Goal: Transaction & Acquisition: Purchase product/service

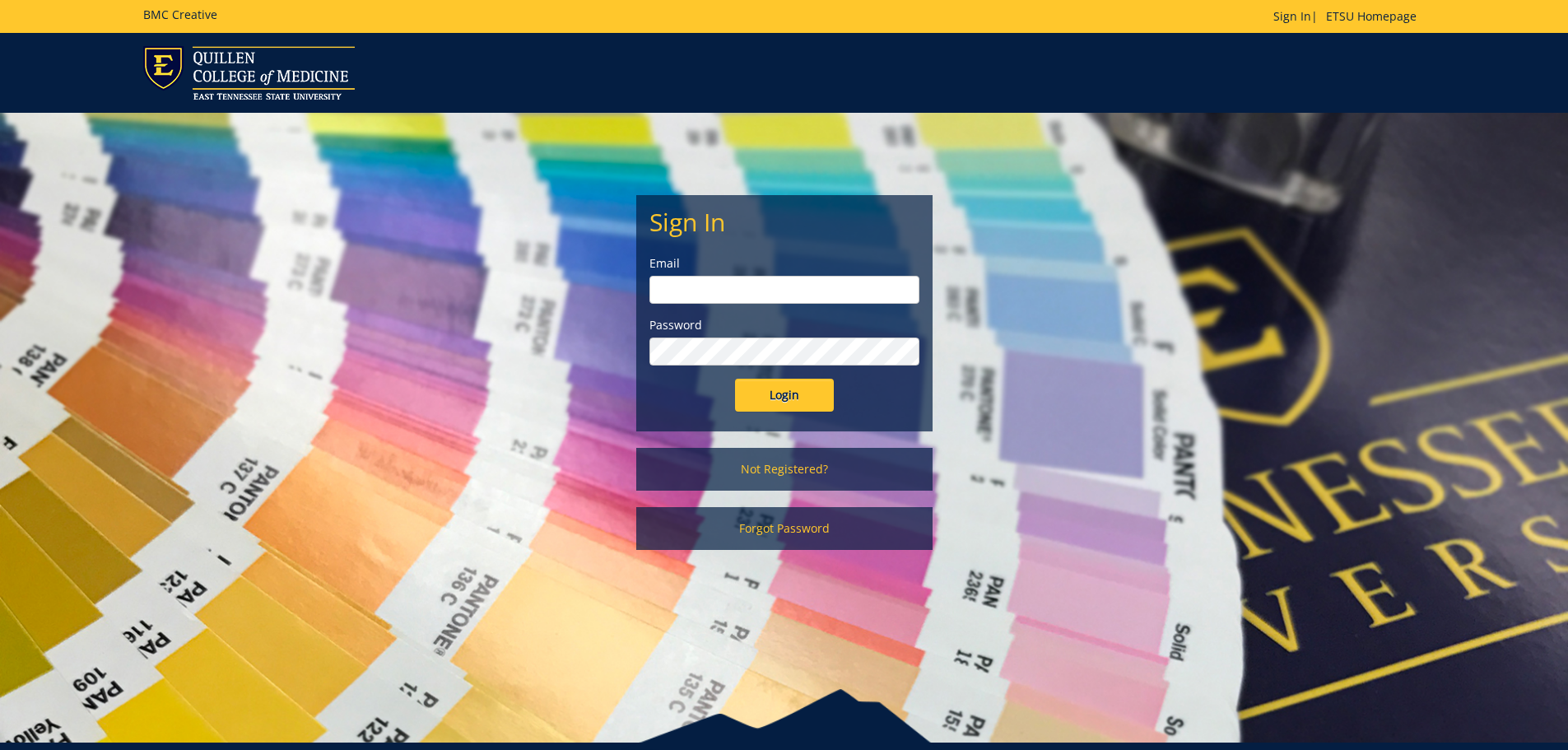
type input "hensley1@etsu.edu"
click at [787, 399] on input "Login" at bounding box center [784, 394] width 99 height 33
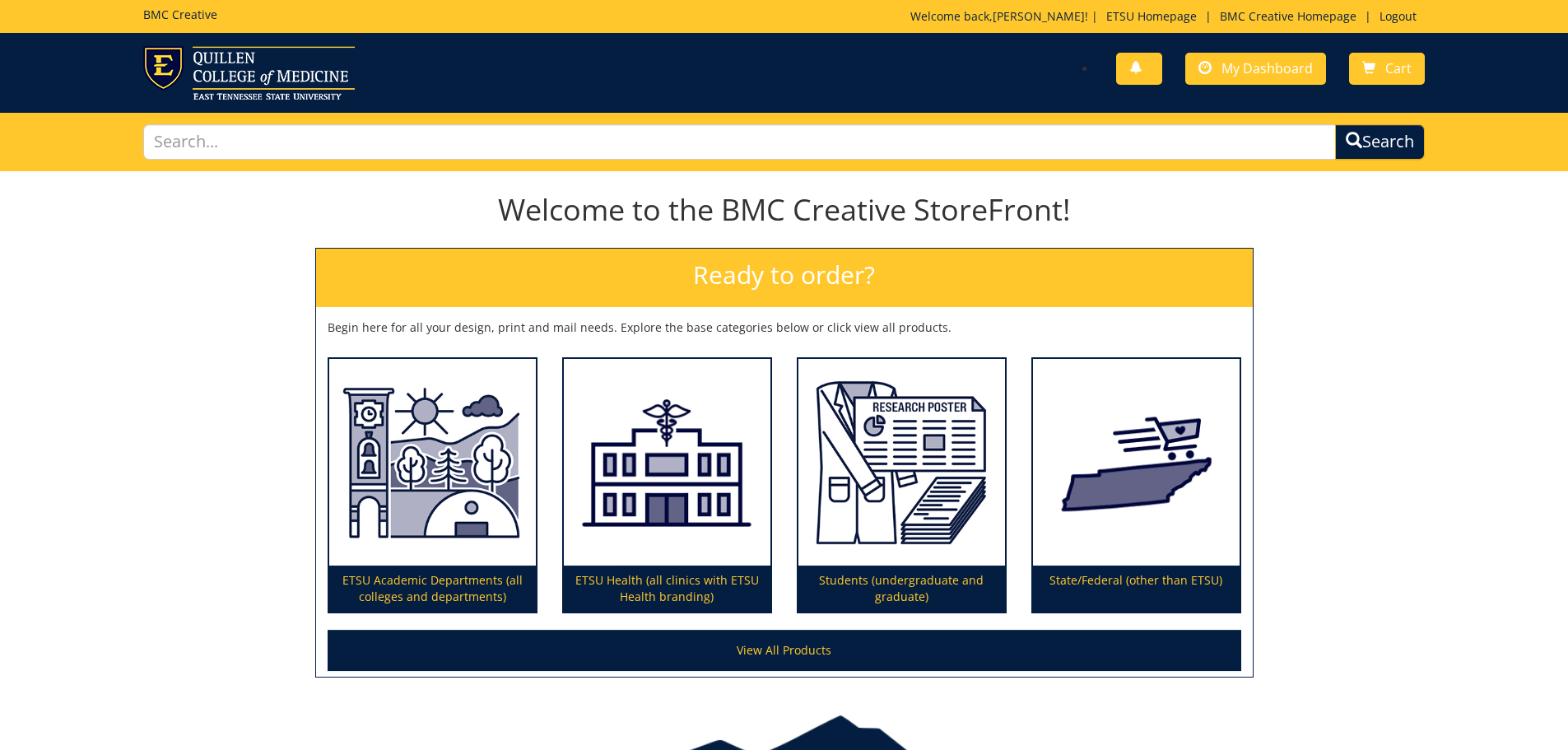
scroll to position [97, 0]
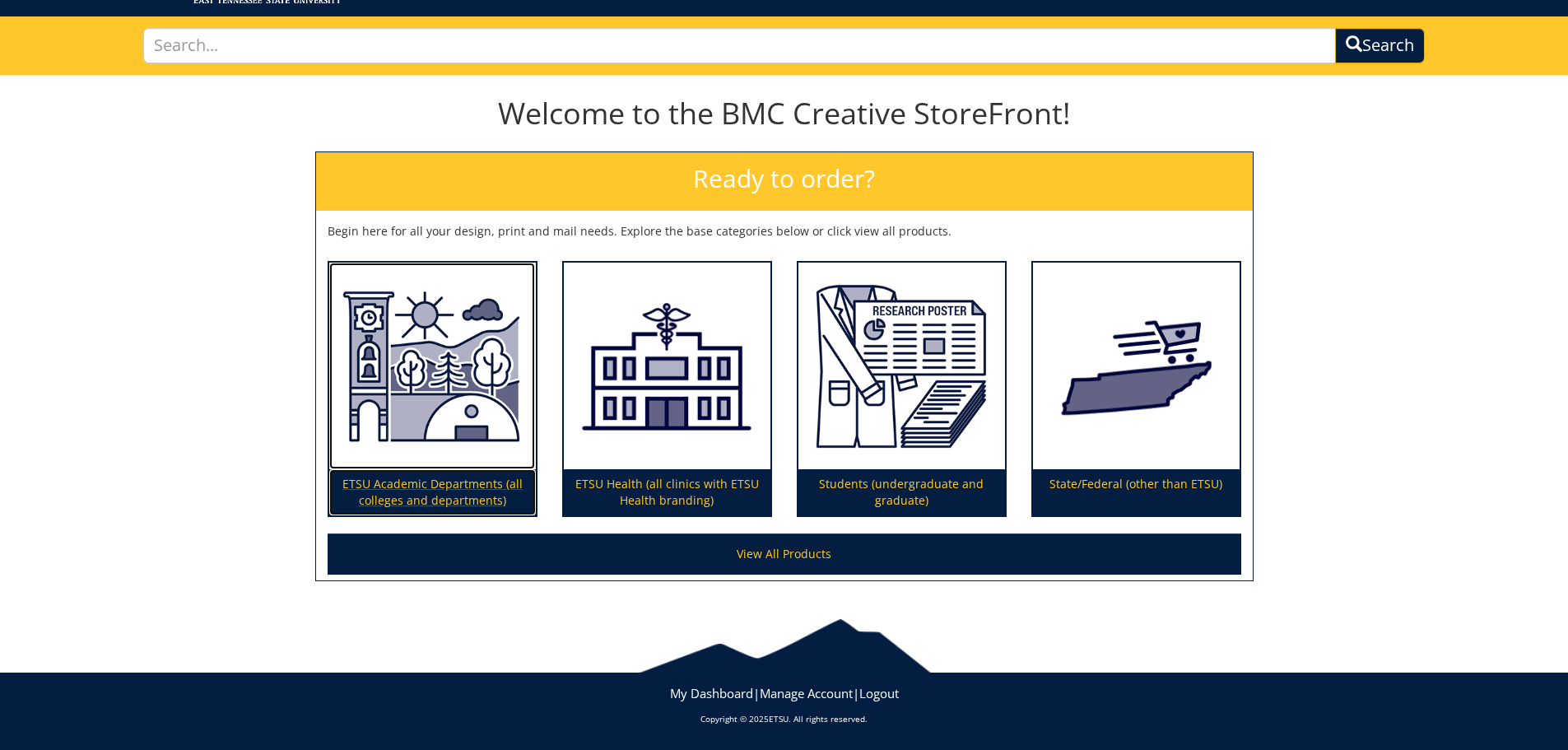
click at [458, 379] on img at bounding box center [432, 367] width 207 height 208
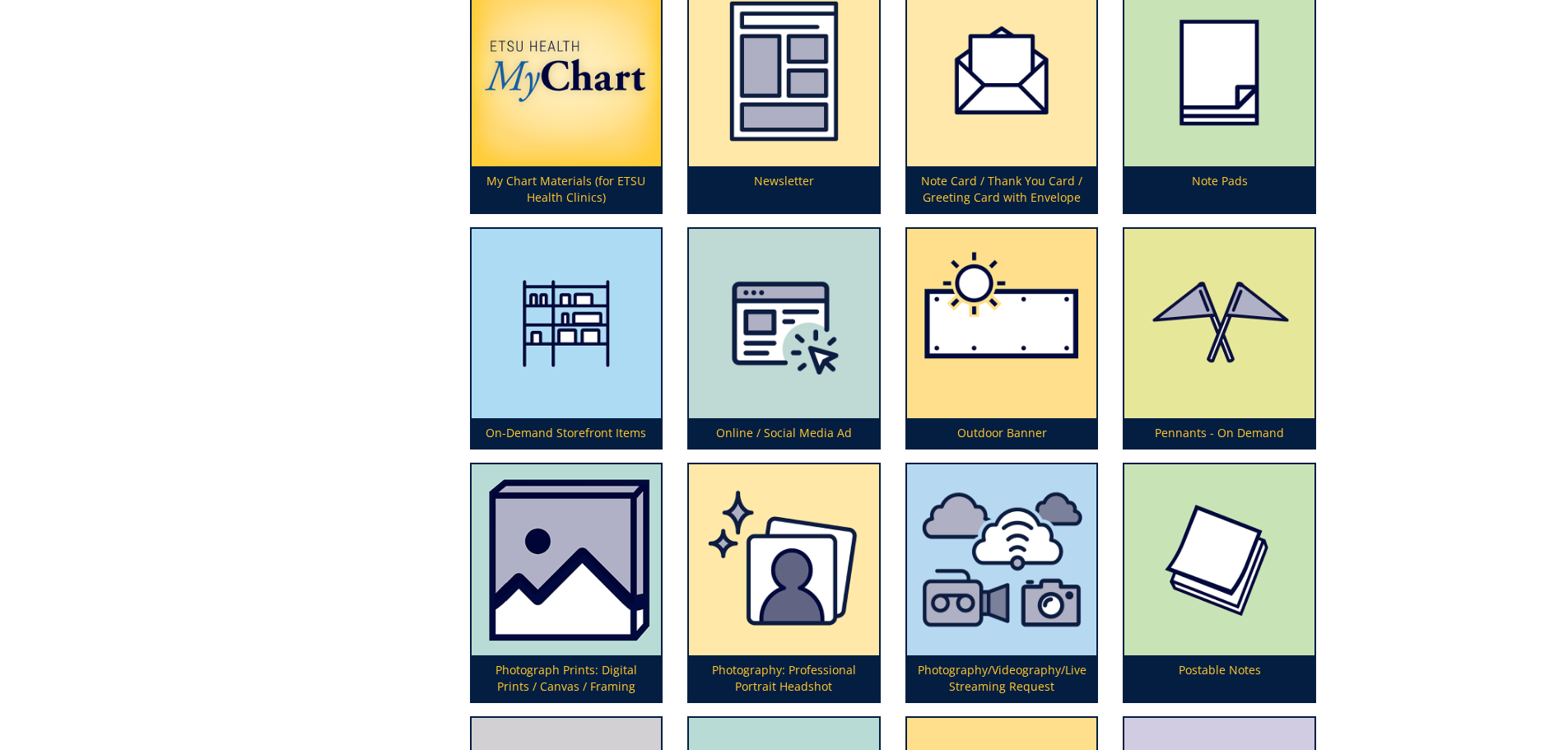
scroll to position [4037, 0]
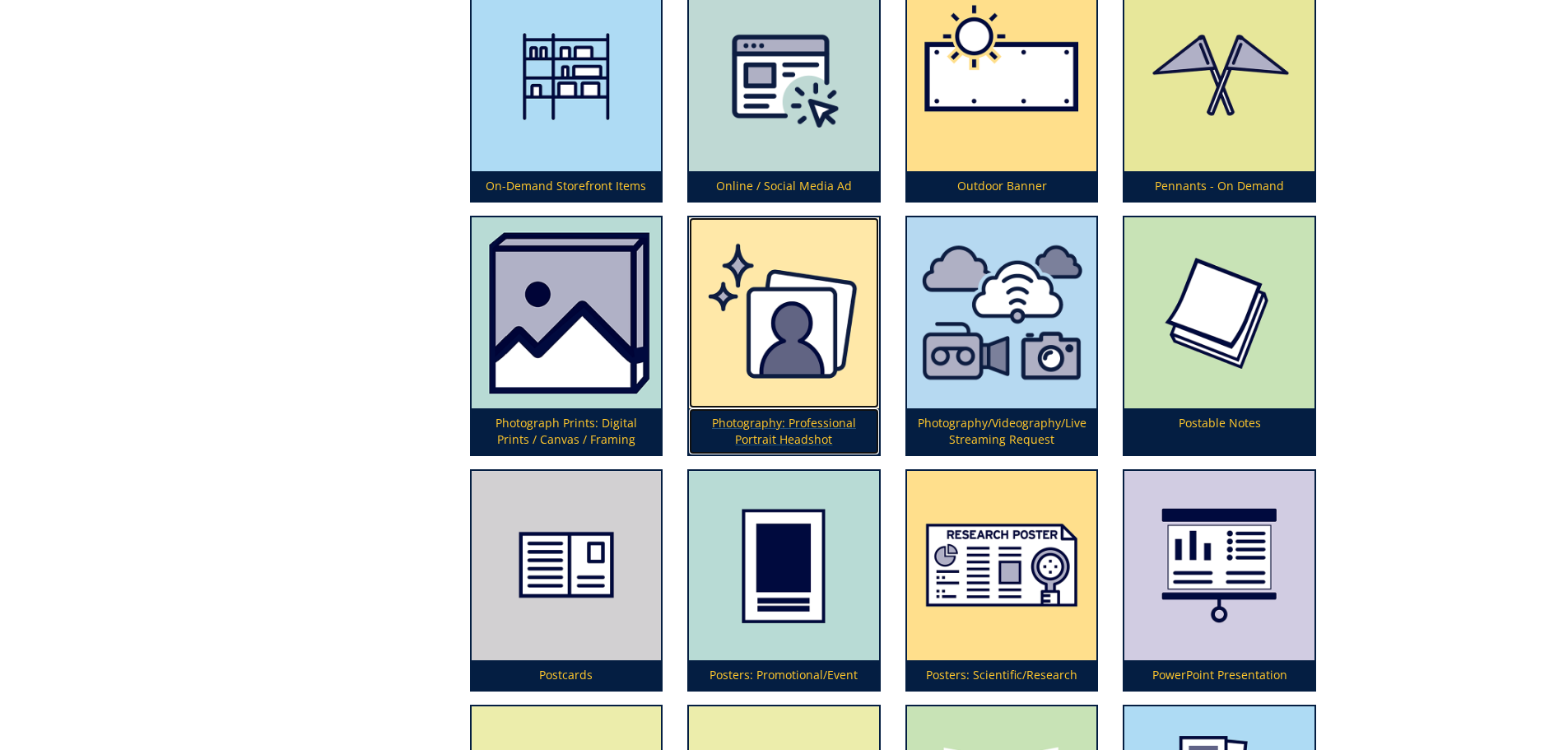
click at [774, 340] on img at bounding box center [784, 313] width 191 height 191
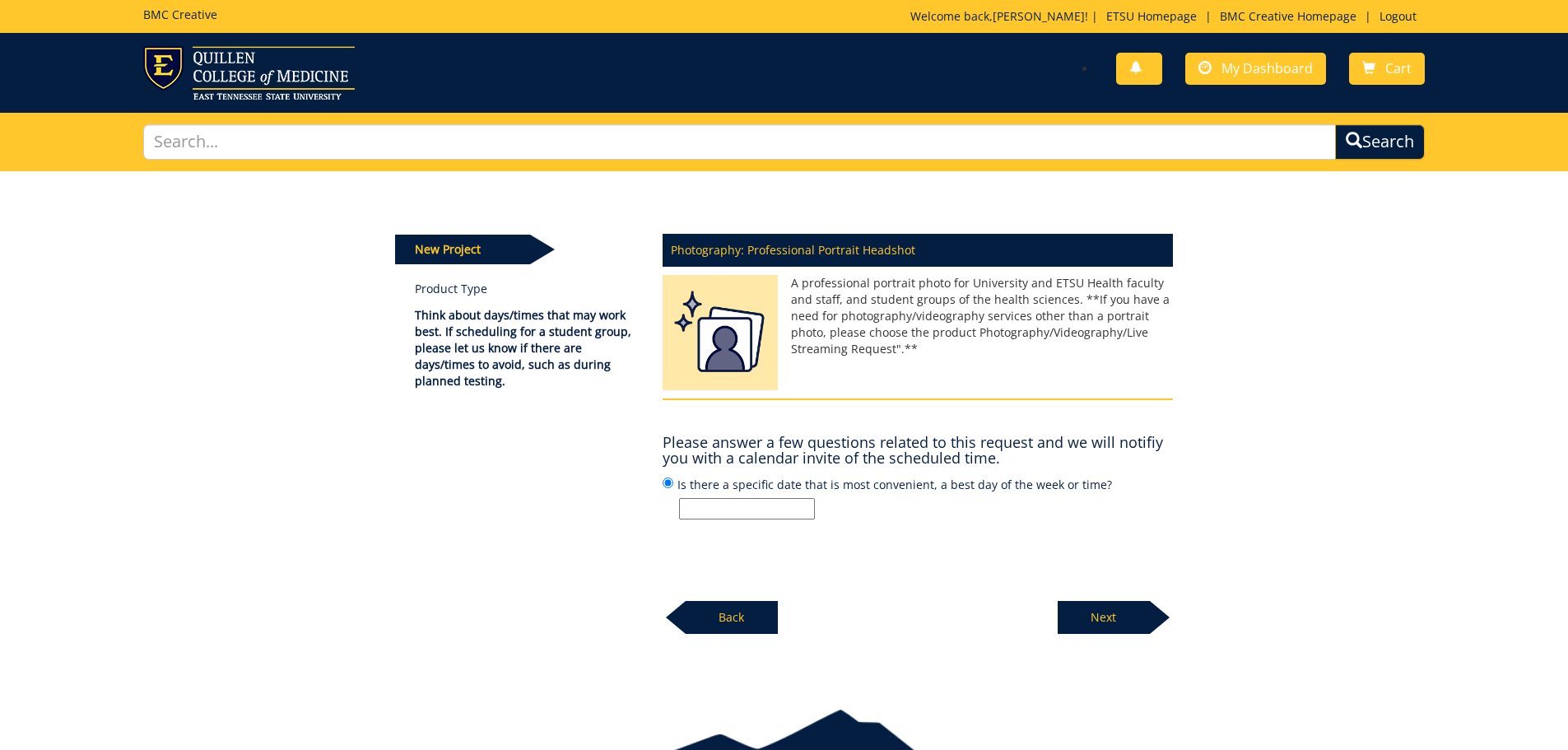
click at [757, 508] on input "Is there a specific date that is most convenient, a best day of the week or tim…" at bounding box center [748, 508] width 136 height 21
type input "Y"
type input "5pm any day of the week"
click at [1096, 614] on p "Next" at bounding box center [1104, 617] width 92 height 33
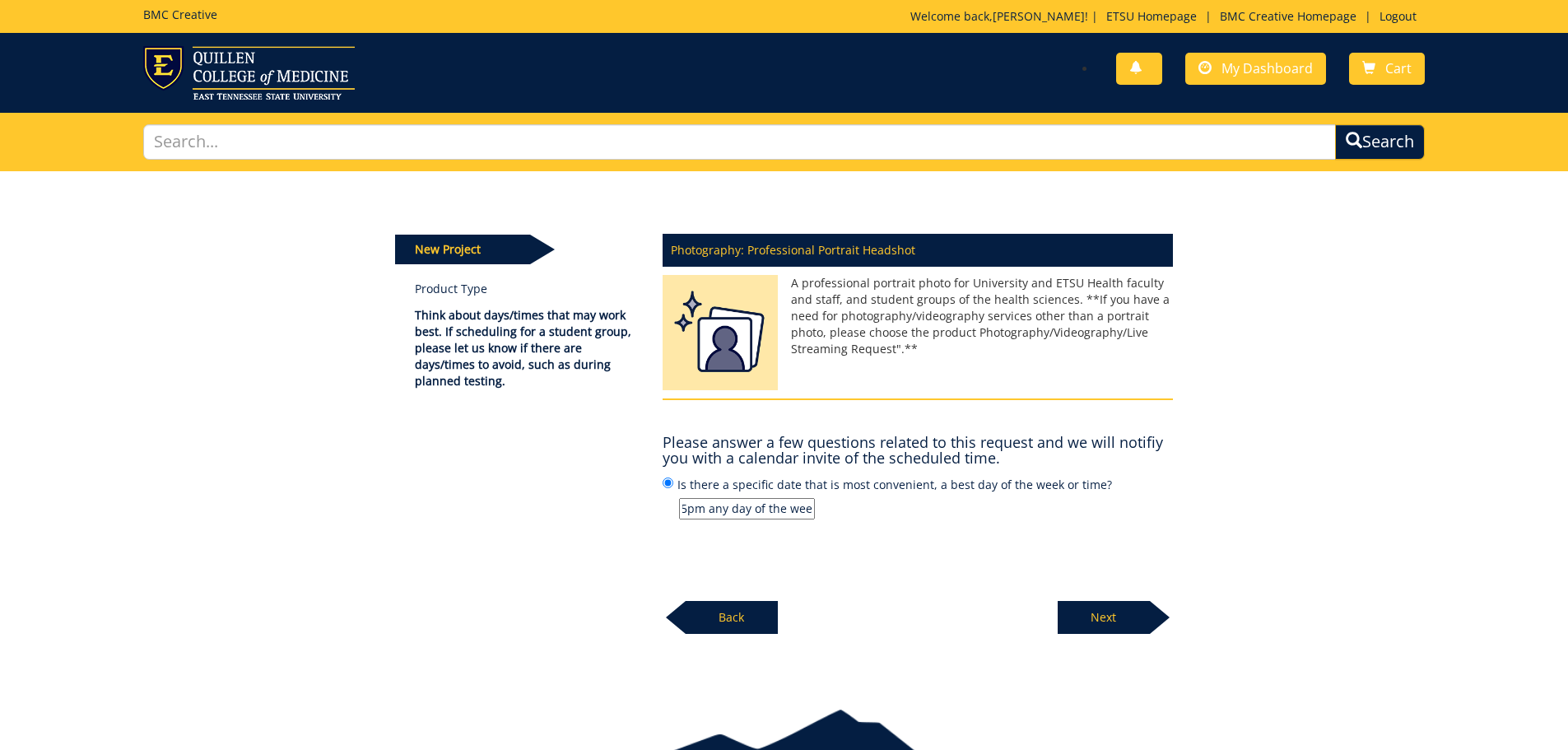
scroll to position [0, 0]
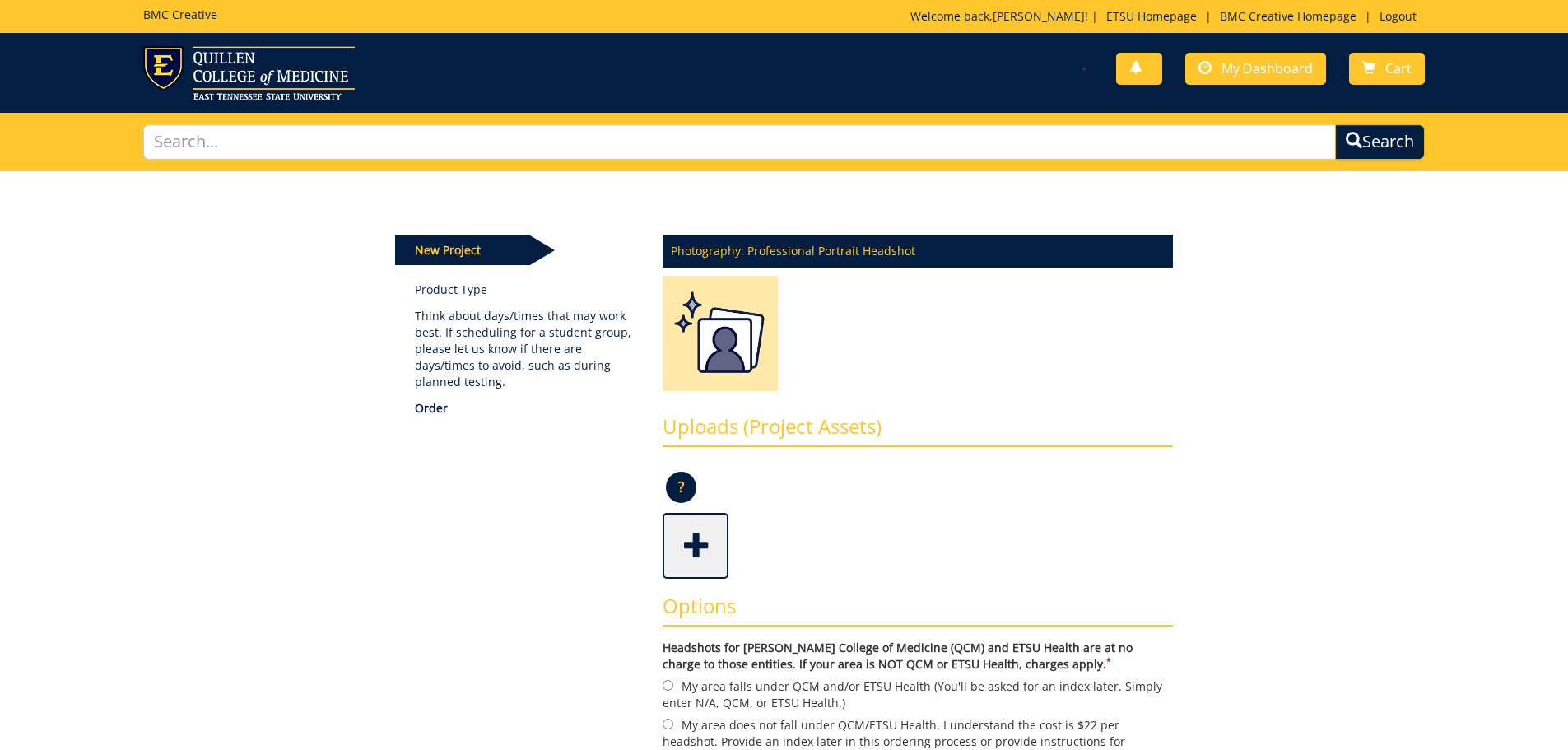
scroll to position [247, 0]
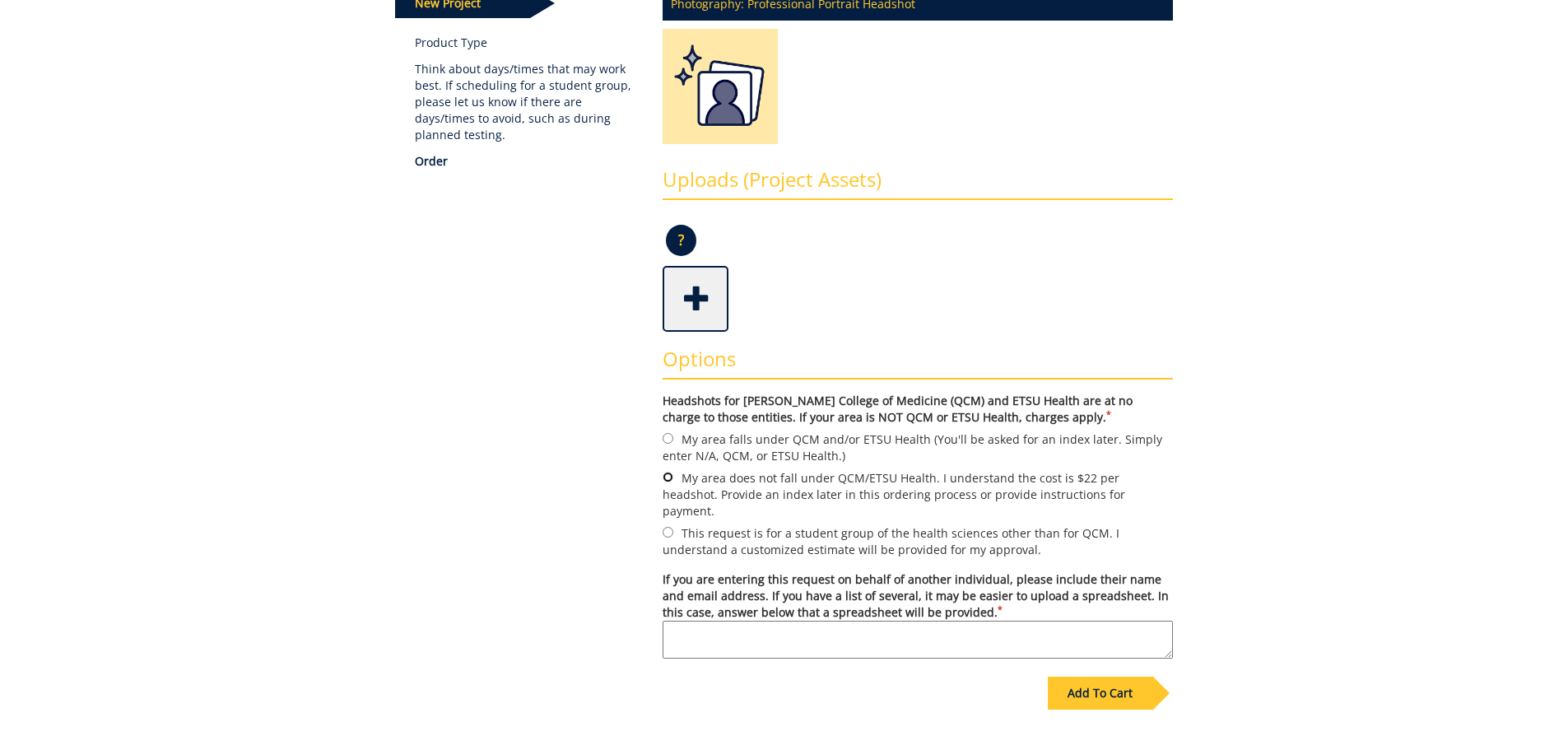
click at [666, 479] on input "My area does not fall under QCM/ETSU Health. I understand the cost is $22 per h…" at bounding box center [668, 477] width 11 height 11
radio input "true"
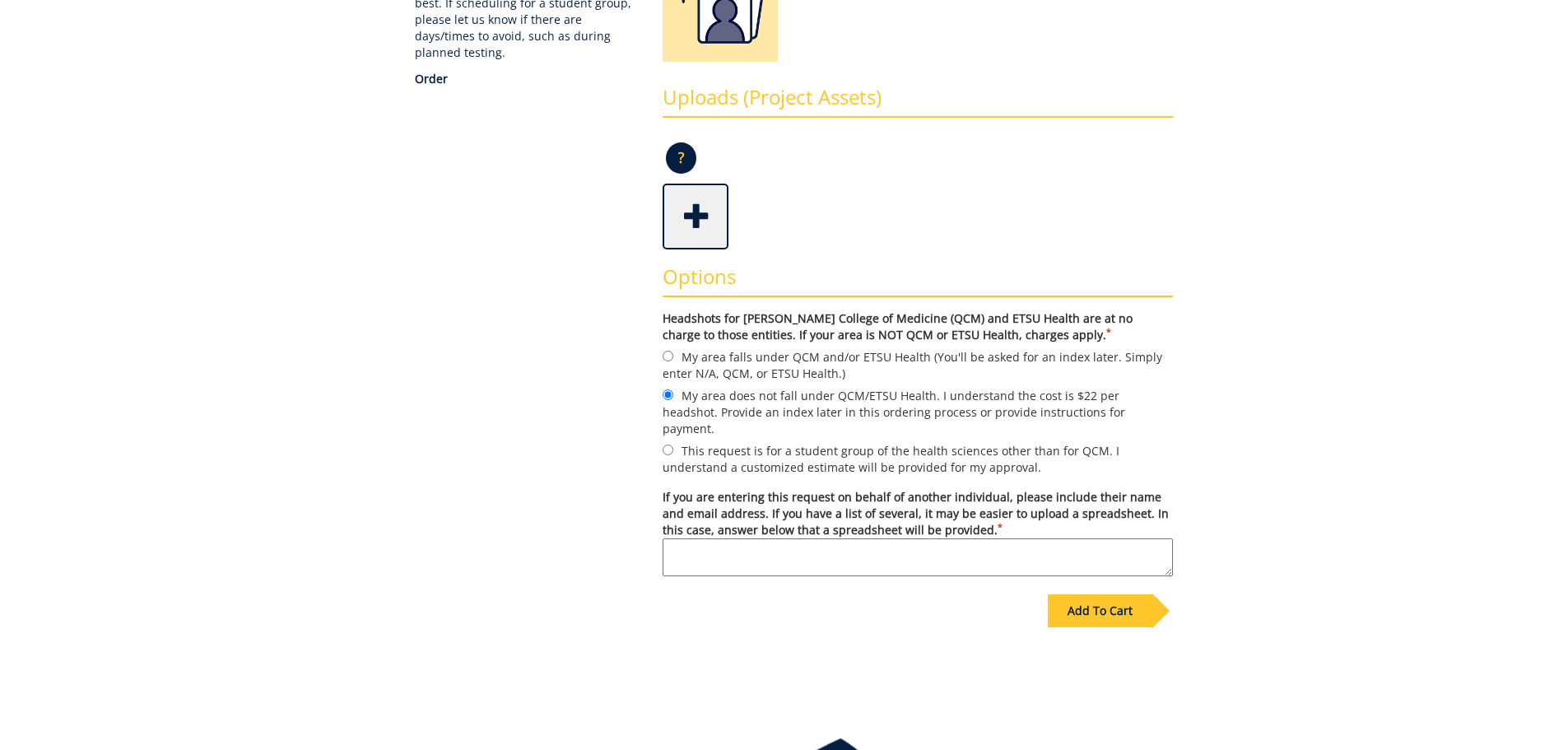
click at [695, 538] on textarea "If you are entering this request on behalf of another individual, please includ…" at bounding box center [917, 557] width 510 height 38
type textarea "a spreadsheet will be provided."
click at [1103, 602] on div "Add To Cart" at bounding box center [1100, 611] width 105 height 33
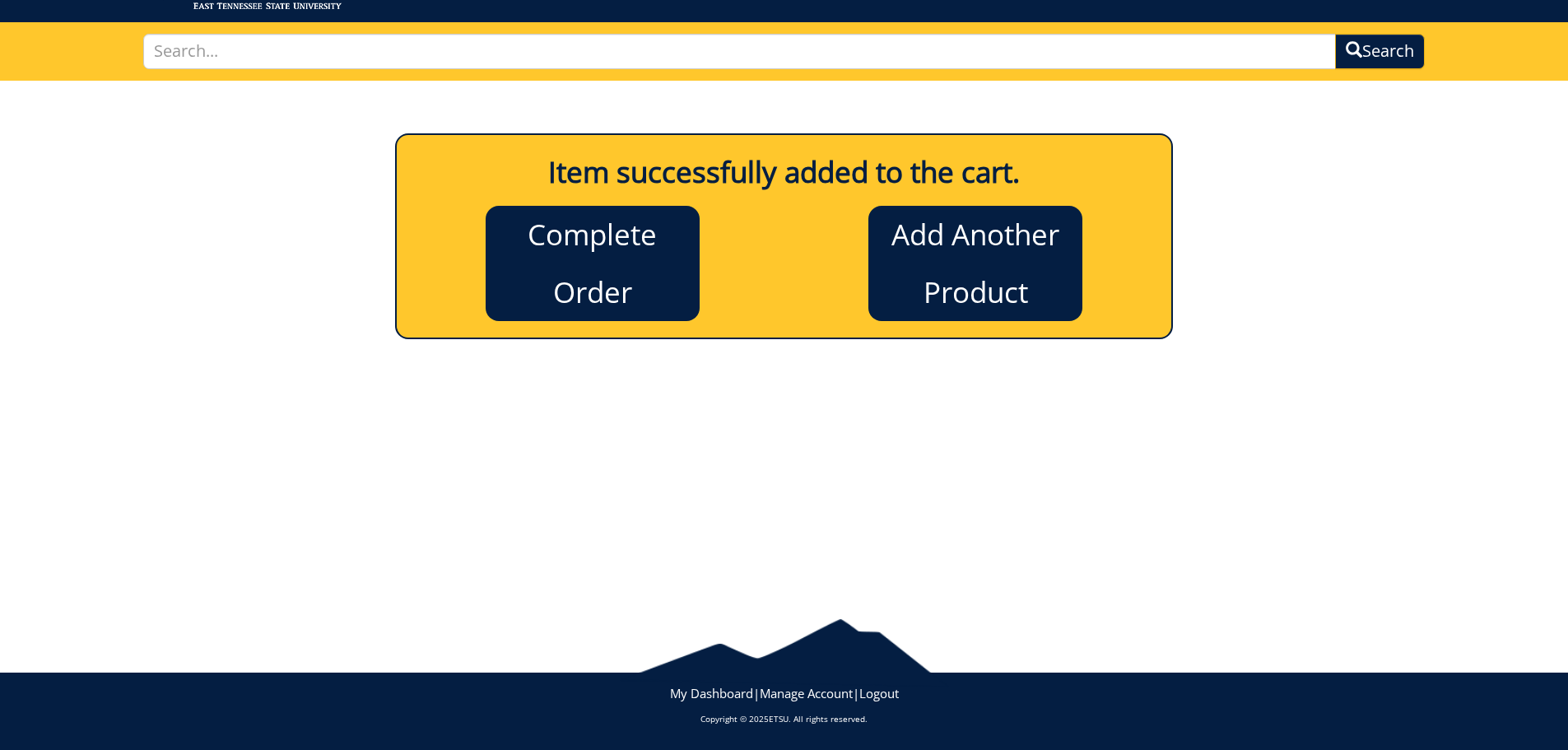
scroll to position [91, 0]
click at [572, 259] on link "Complete Order" at bounding box center [593, 263] width 214 height 115
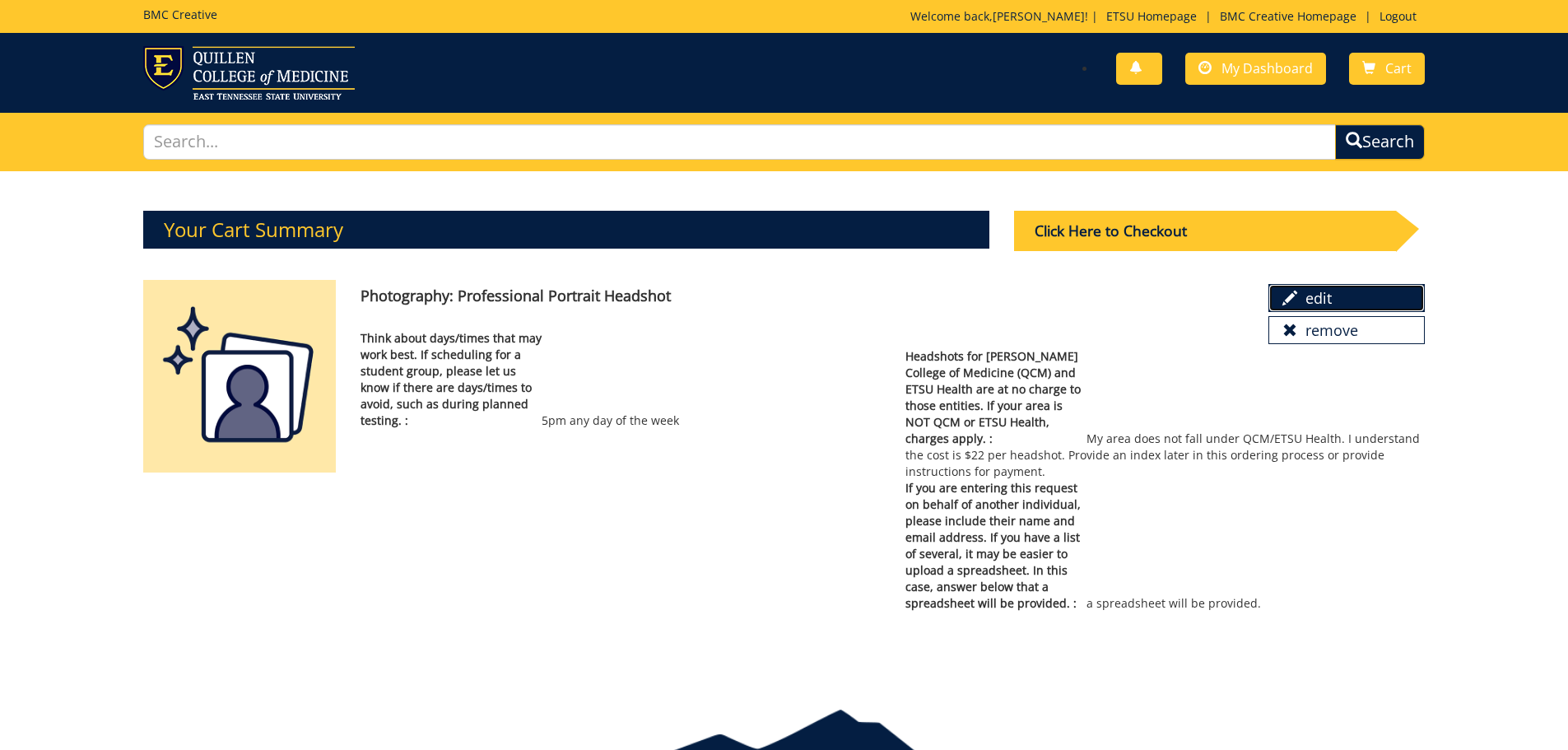
click at [1318, 298] on link "edit" at bounding box center [1346, 299] width 157 height 28
click at [1110, 235] on div "Click Here to Checkout" at bounding box center [1205, 231] width 382 height 40
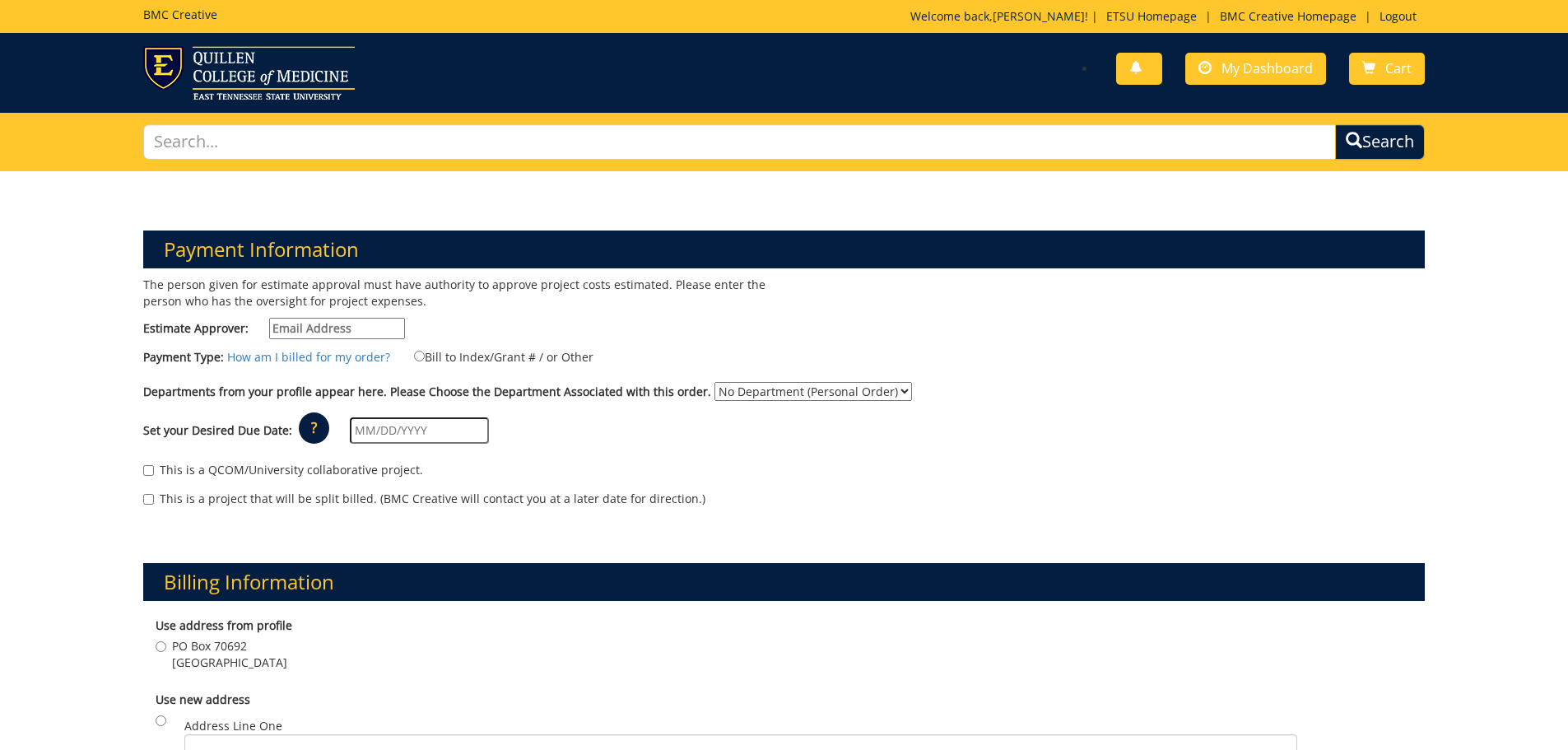
click at [304, 329] on input "Estimate Approver:" at bounding box center [337, 328] width 136 height 21
type input "[EMAIL_ADDRESS][DOMAIN_NAME]"
click at [736, 392] on select "No Department (Personal Order) [GEOGRAPHIC_DATA]" at bounding box center [813, 391] width 198 height 19
select select "189"
click at [715, 382] on select "No Department (Personal Order) University Center" at bounding box center [813, 391] width 198 height 19
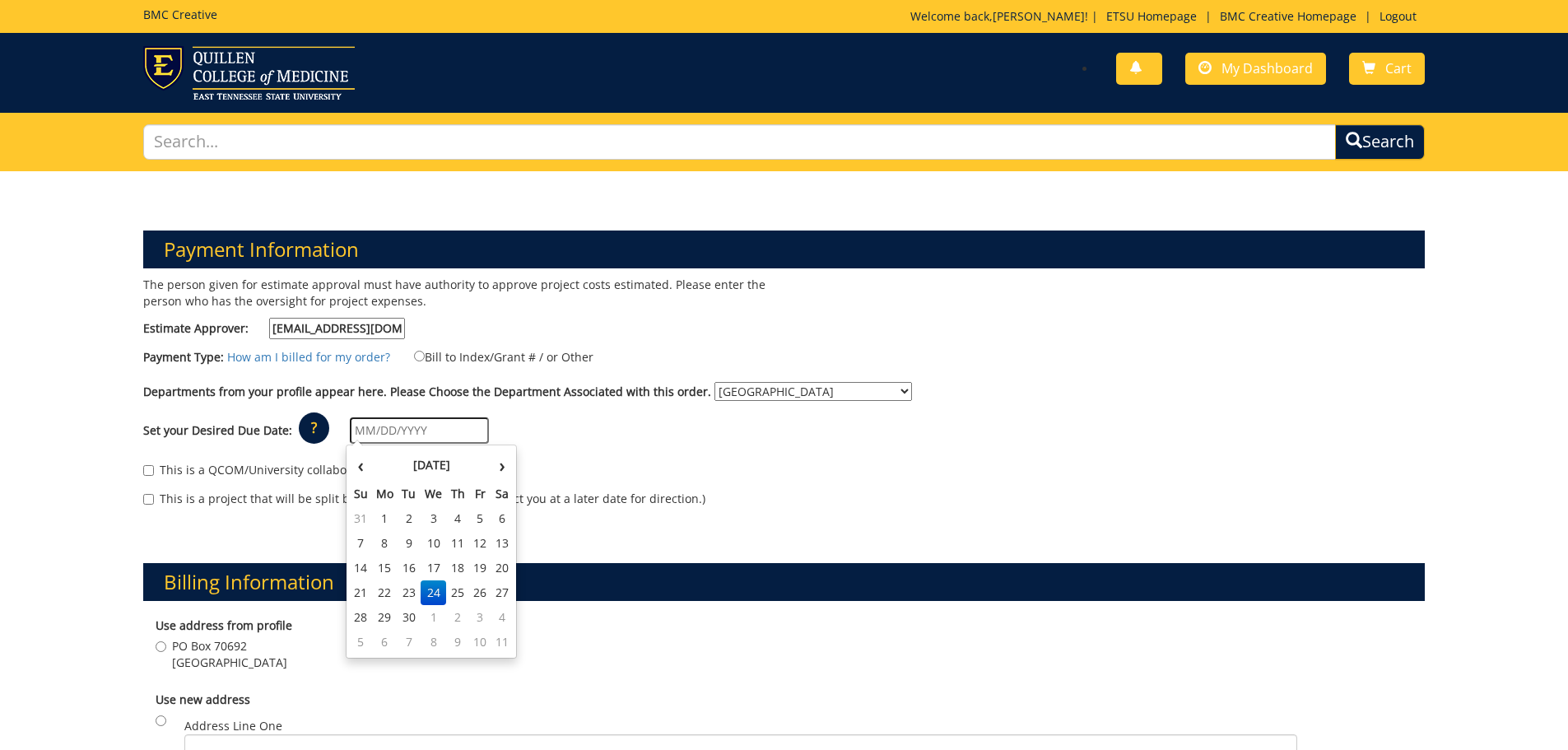
click at [384, 430] on input "text" at bounding box center [419, 430] width 139 height 26
click at [472, 615] on td "3" at bounding box center [480, 617] width 22 height 25
type input "10/03/2025"
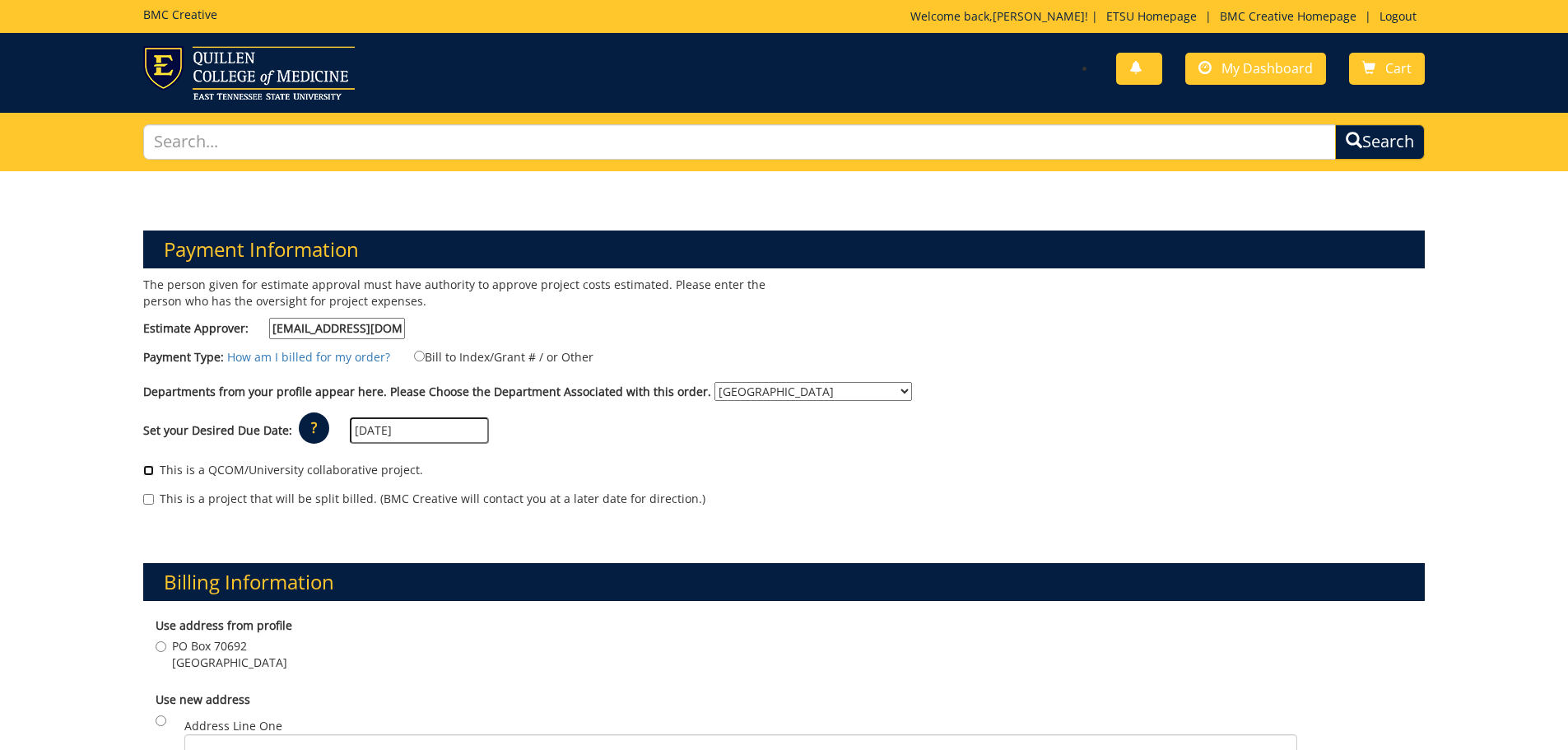
click at [151, 468] on input "This is a QCOM/University collaborative project." at bounding box center [149, 470] width 11 height 11
checkbox input "true"
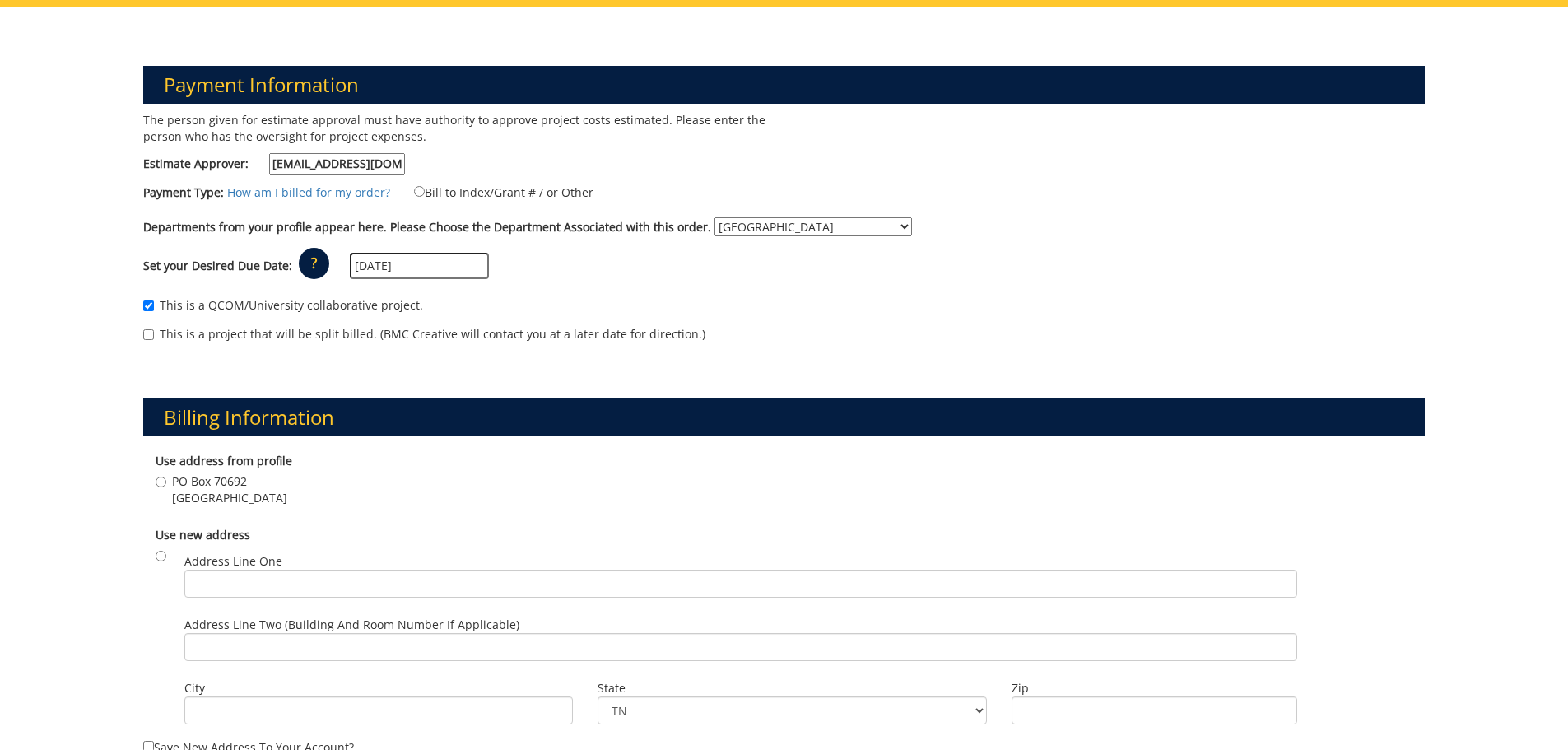
click at [158, 474] on label "PO Box 70692 Johnson City , TN 37614" at bounding box center [222, 489] width 132 height 33
click at [158, 477] on input "PO Box 70692 Johnson City , TN 37614" at bounding box center [161, 482] width 11 height 11
radio input "true"
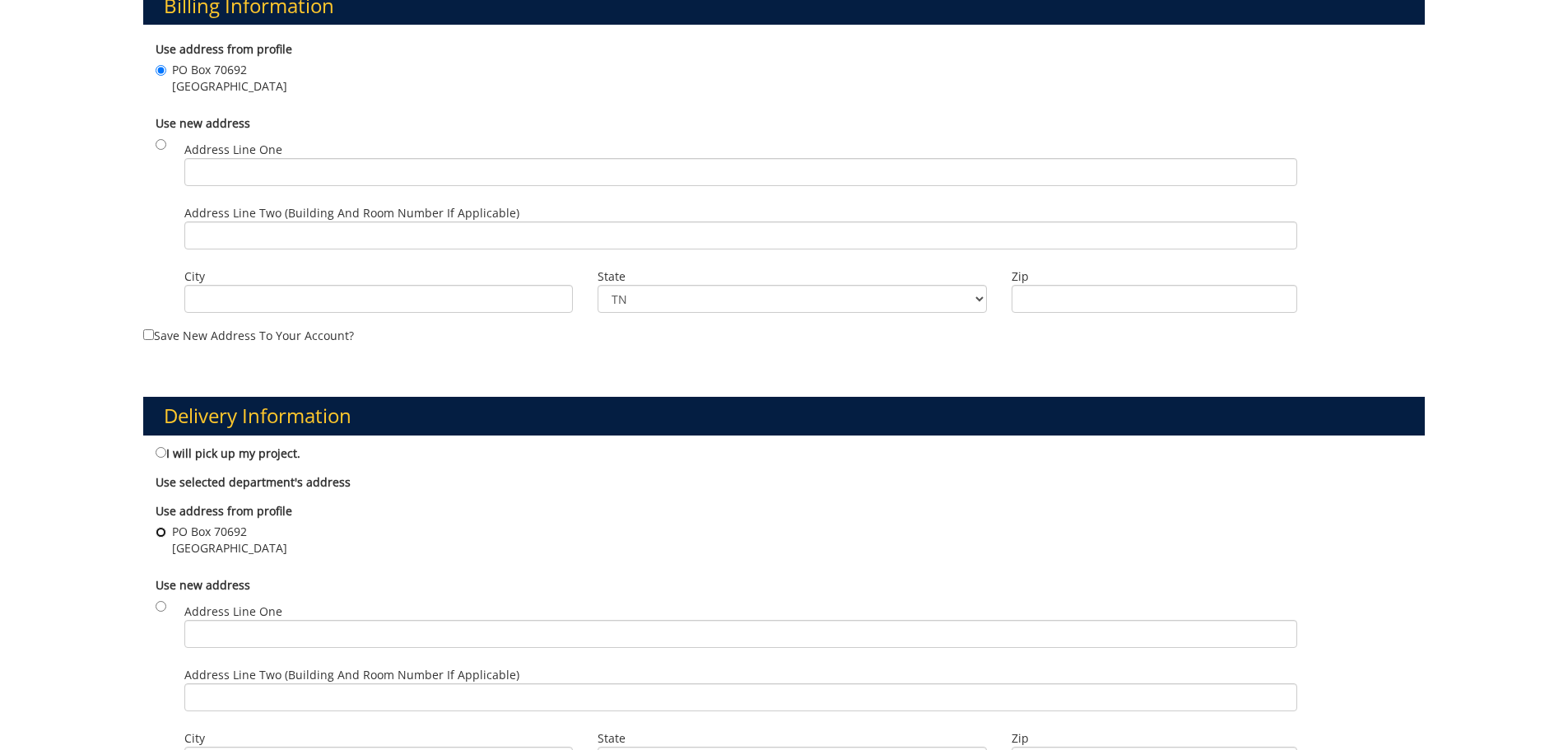
click at [159, 533] on input "PO Box 70692 Johnson City , TN 37614" at bounding box center [161, 532] width 11 height 11
radio input "true"
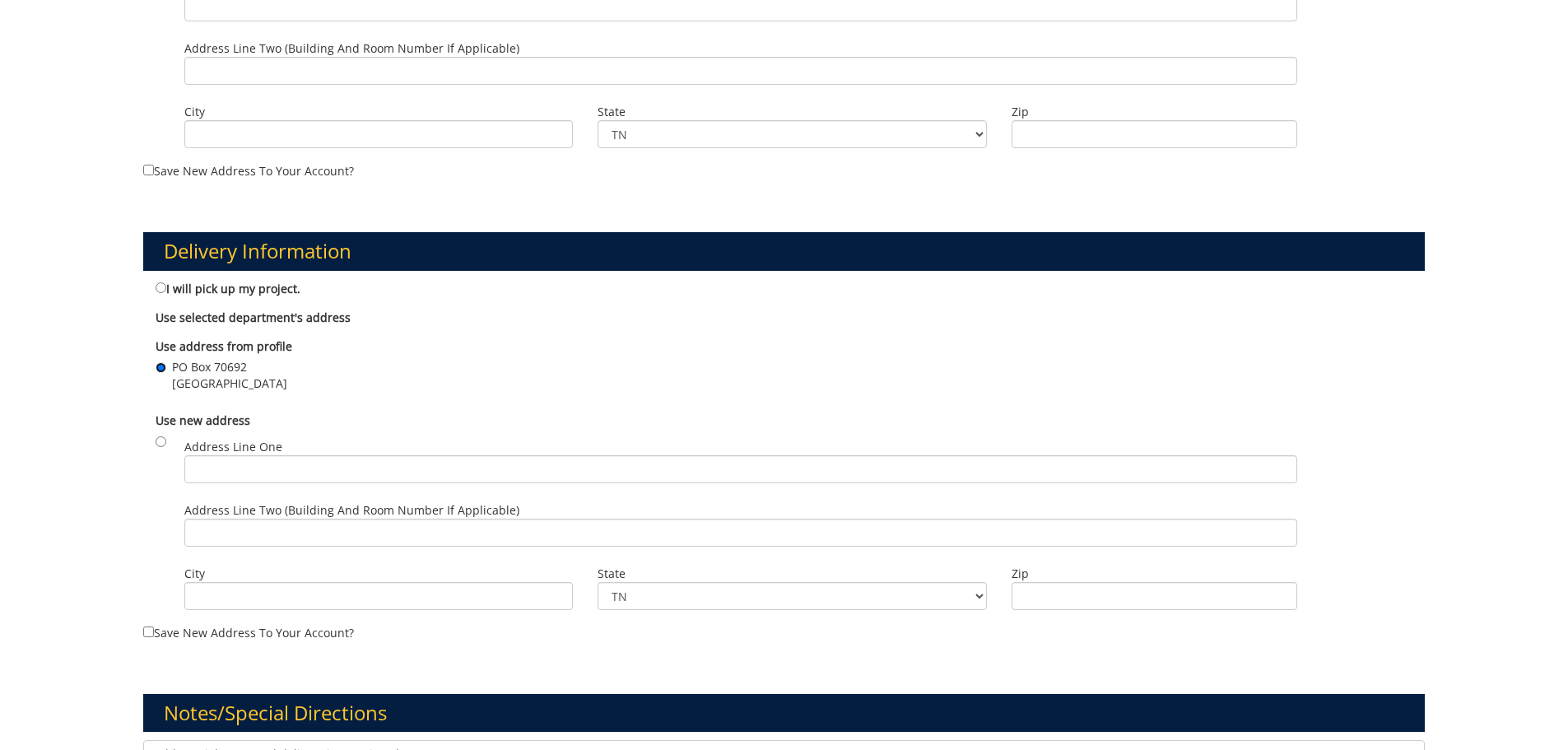
scroll to position [906, 0]
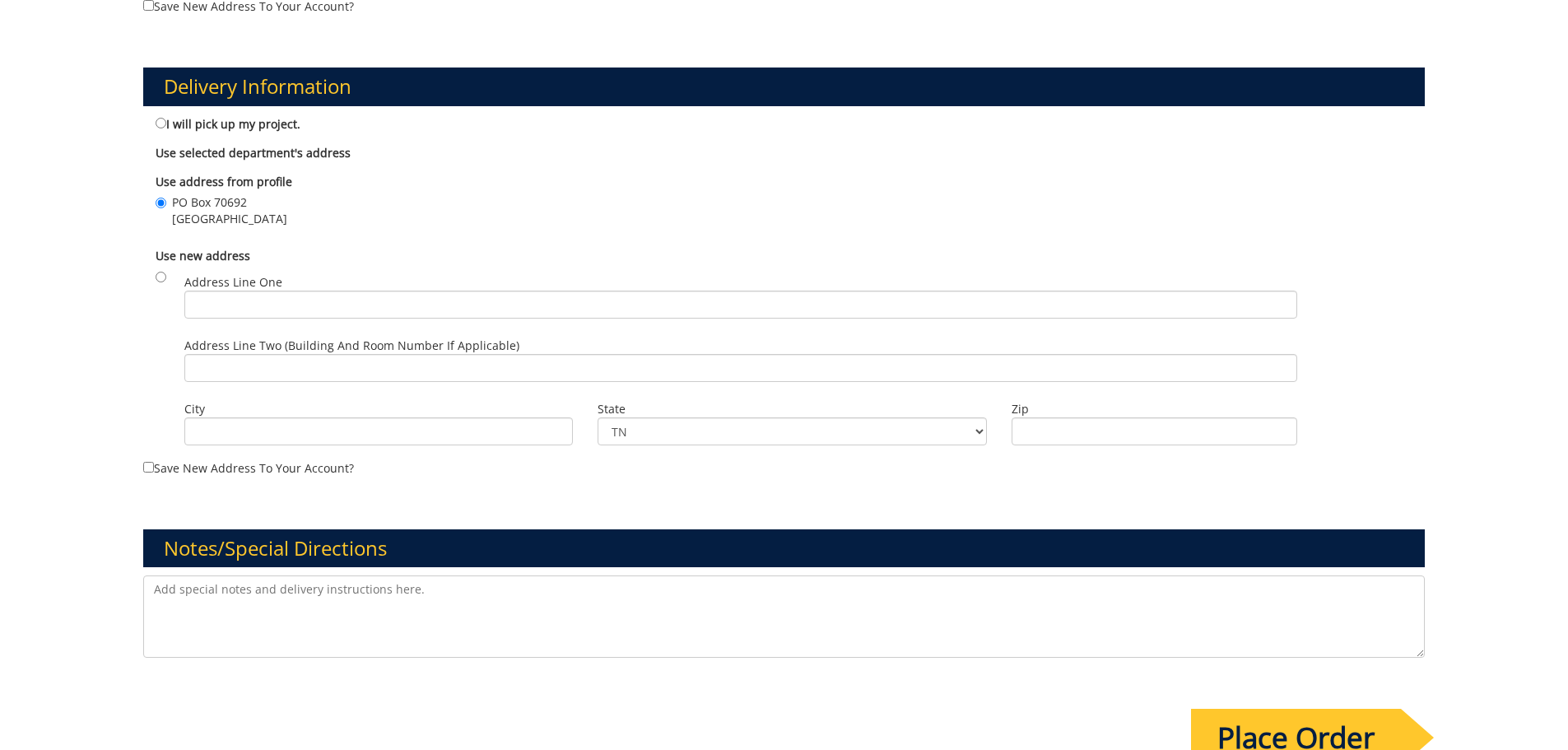
click at [226, 594] on textarea at bounding box center [784, 617] width 1283 height 82
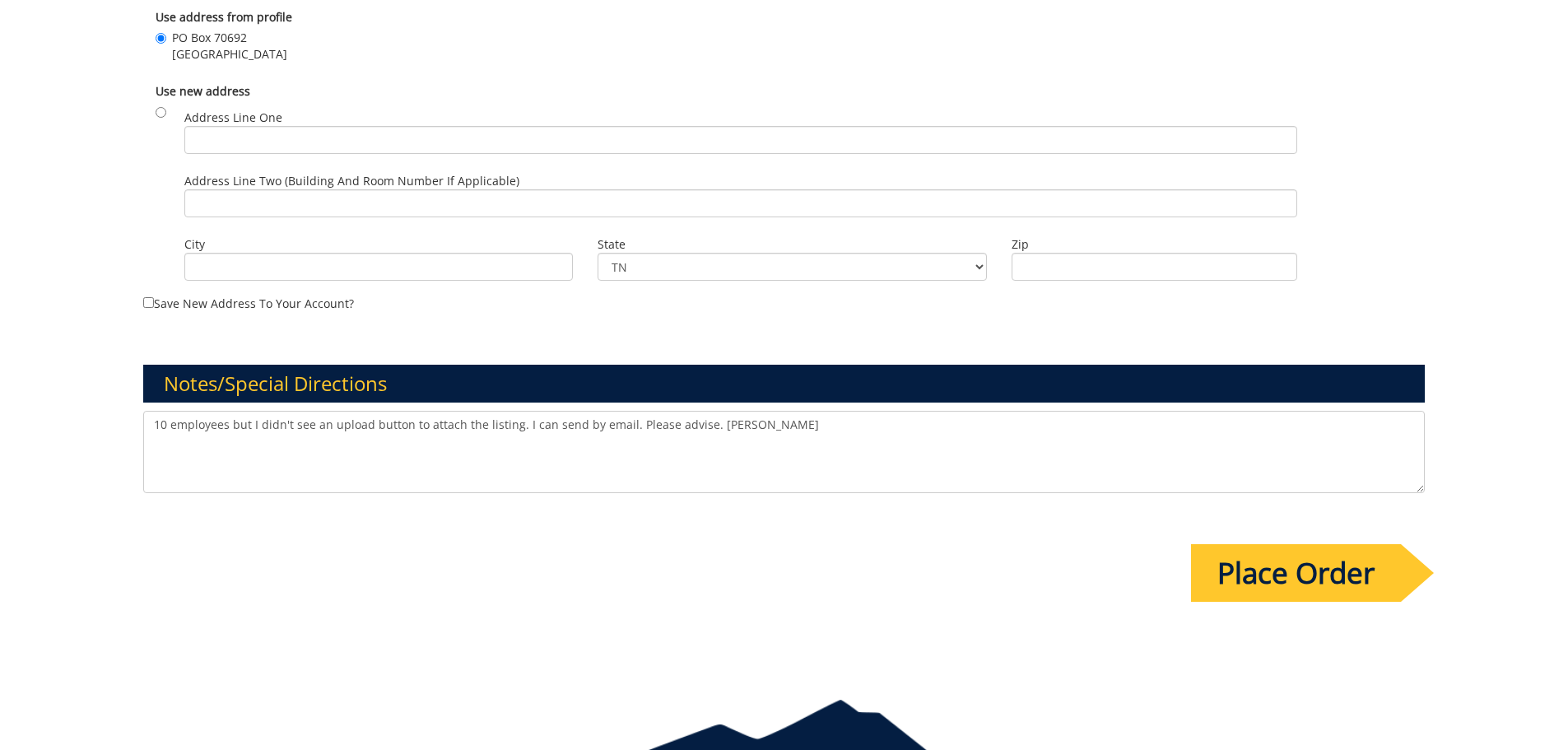
type textarea "10 employees but I didn't see an upload button to attach the listing. I can sen…"
click at [1316, 571] on input "Place Order" at bounding box center [1297, 573] width 210 height 58
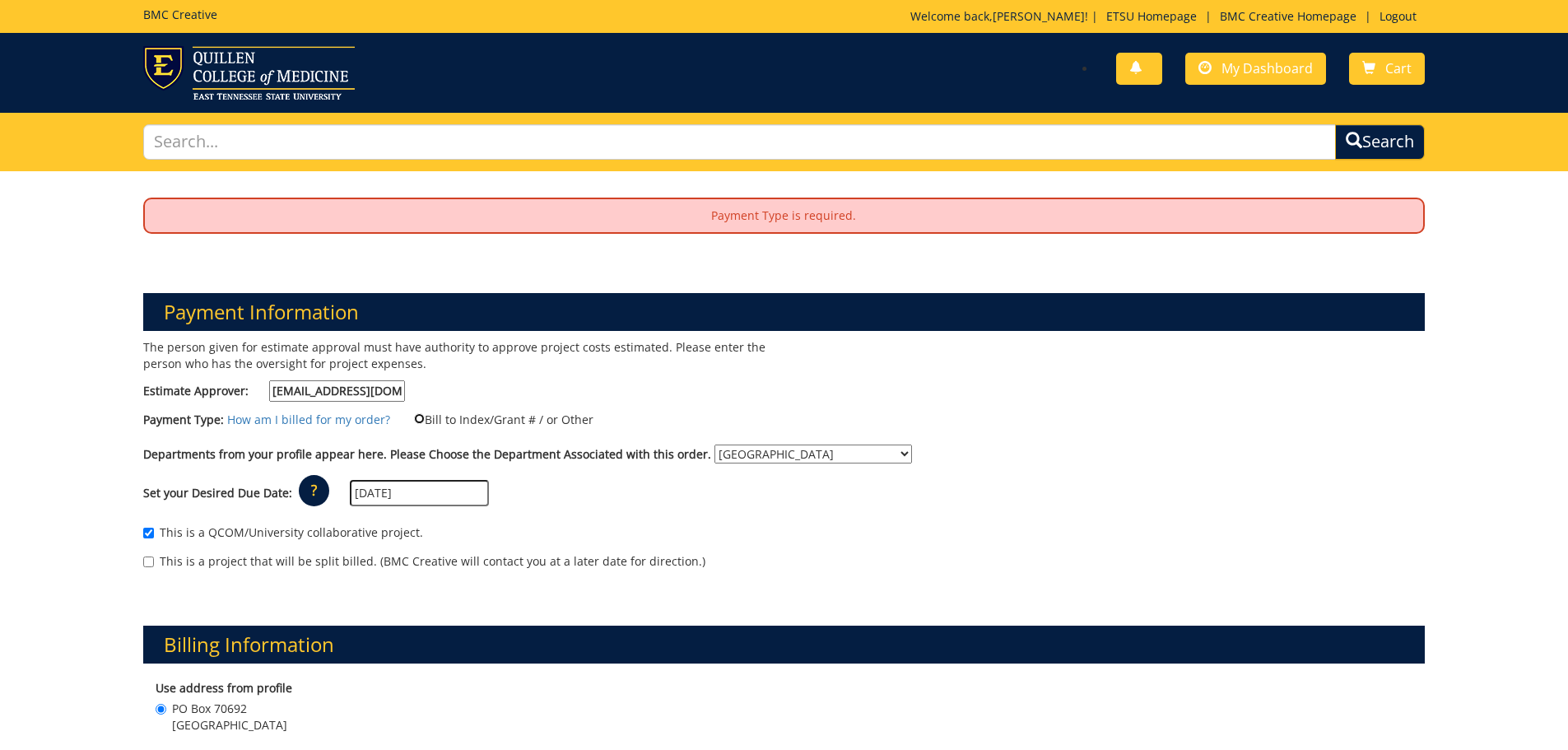
click at [414, 420] on input "Bill to Index/Grant # / or Other" at bounding box center [419, 418] width 11 height 11
radio input "true"
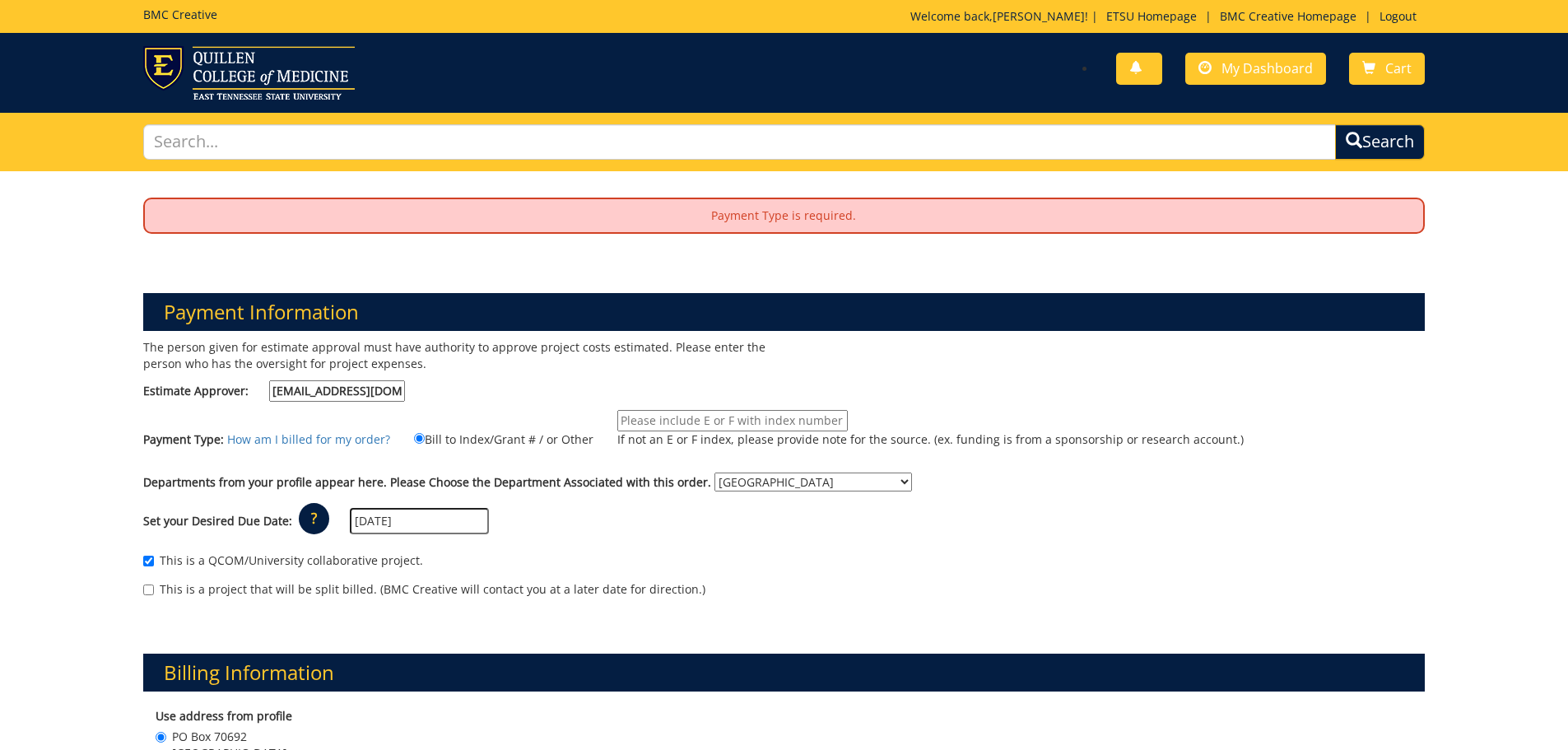
click at [628, 421] on input "If not an E or F index, please provide note for the source. (ex. funding is fro…" at bounding box center [733, 420] width 231 height 21
type input "e"
drag, startPoint x: 692, startPoint y: 421, endPoint x: 501, endPoint y: 402, distance: 191.9
click at [512, 403] on div "The person given for estimate approval must have authority to approve project c…" at bounding box center [784, 477] width 1307 height 276
click at [740, 421] on input "10-26130-100000-100-*-400-999-999-999" at bounding box center [733, 420] width 231 height 21
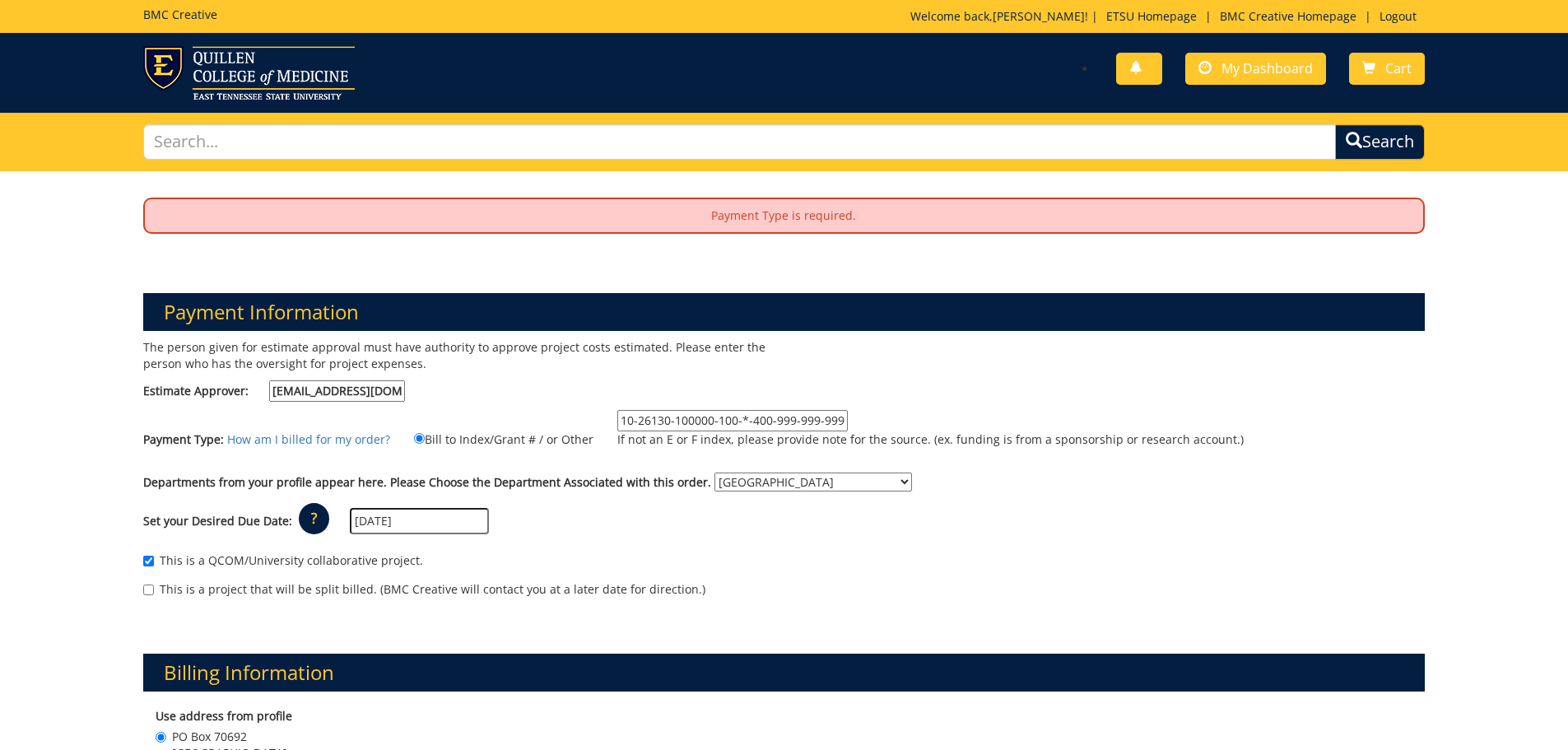
click at [737, 420] on input "10-26130-100000-100-*-400-999-999-999" at bounding box center [733, 420] width 231 height 21
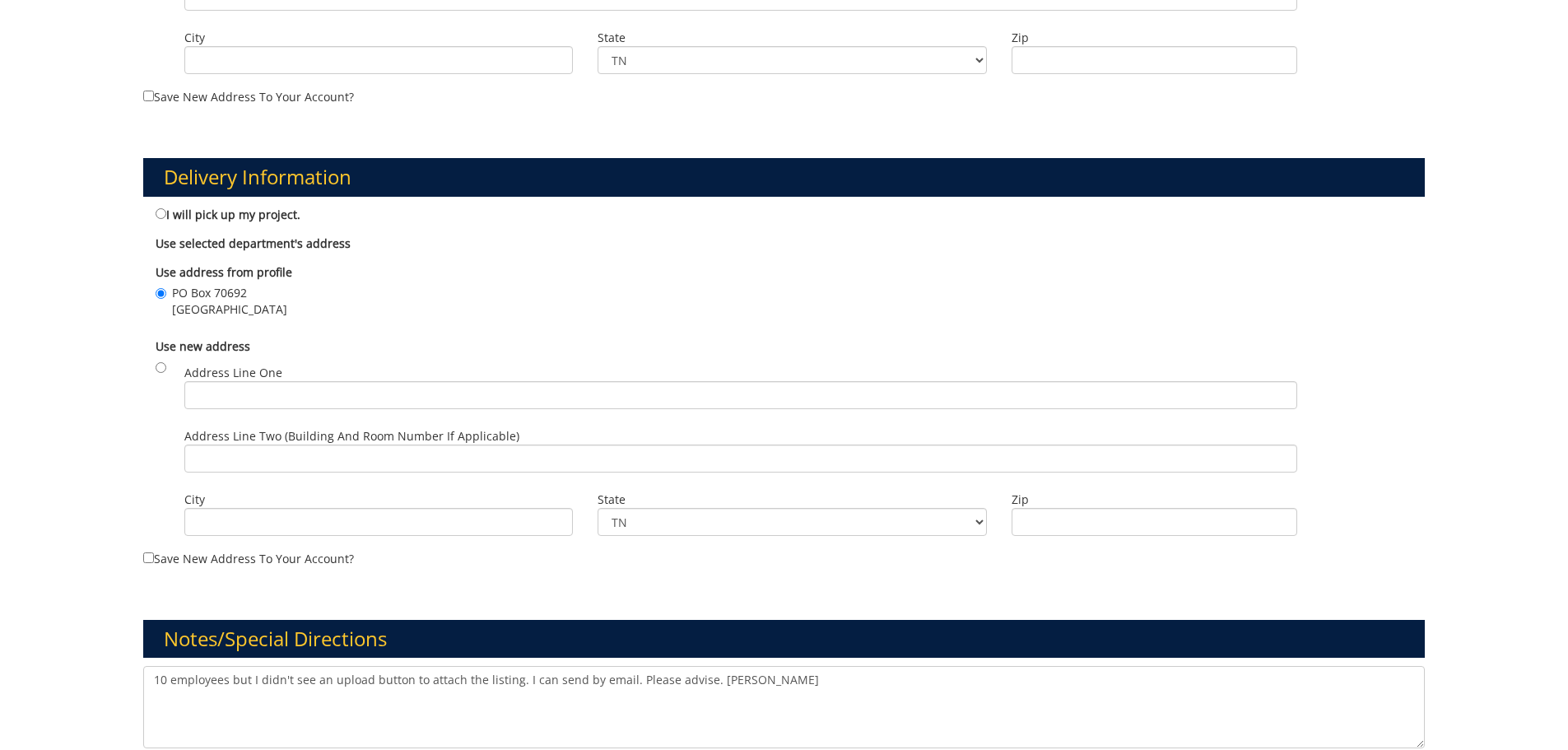
scroll to position [1235, 0]
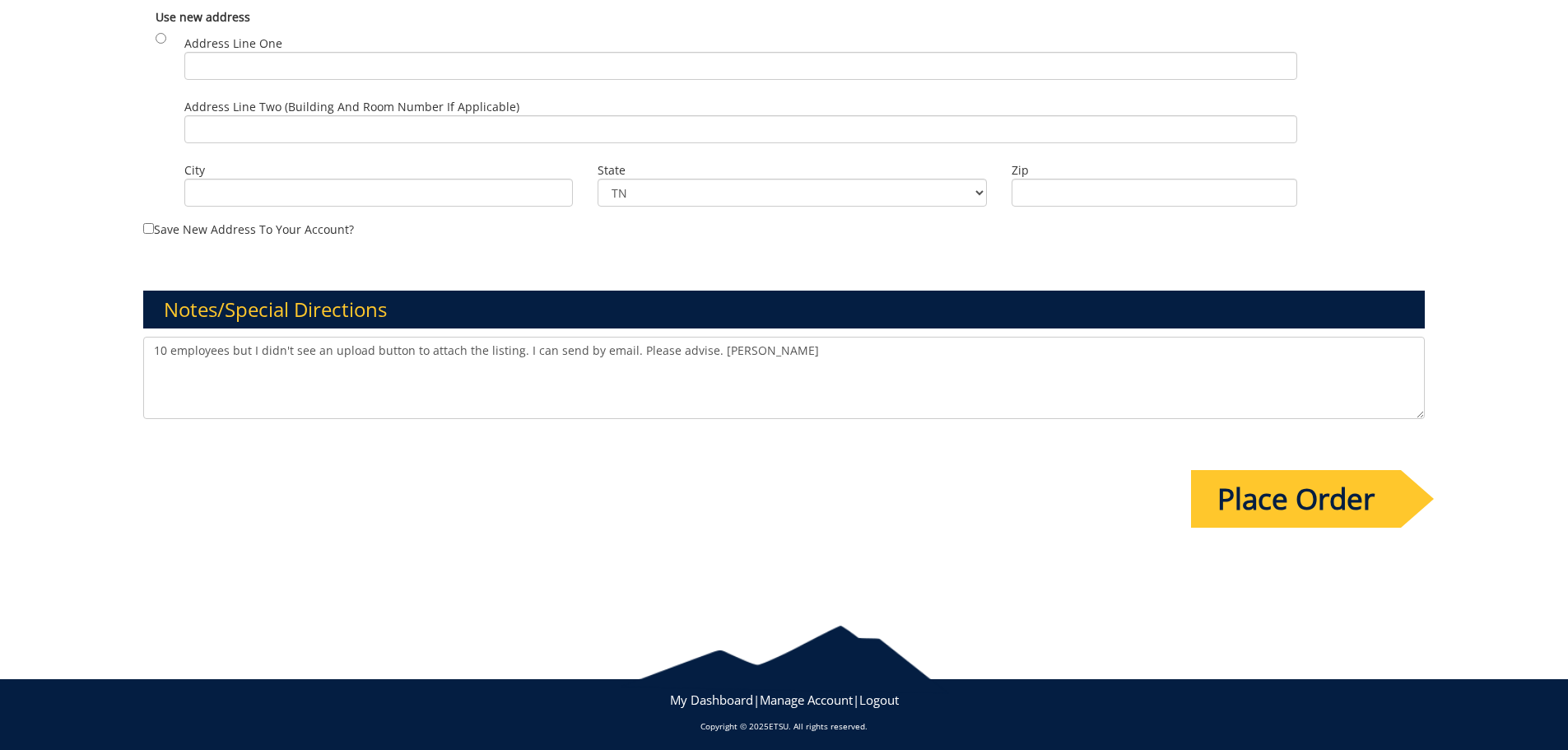
type input "10-26130-100000-100-74490-400-999-999-999"
click at [165, 351] on textarea "10 employees but I didn't see an upload button to attach the listing. I can sen…" at bounding box center [784, 377] width 1283 height 82
type textarea "13 employees but I didn't see an upload button to attach the listing. I can sen…"
click at [1279, 495] on input "Place Order" at bounding box center [1297, 499] width 210 height 58
